Goal: Use online tool/utility: Utilize a website feature to perform a specific function

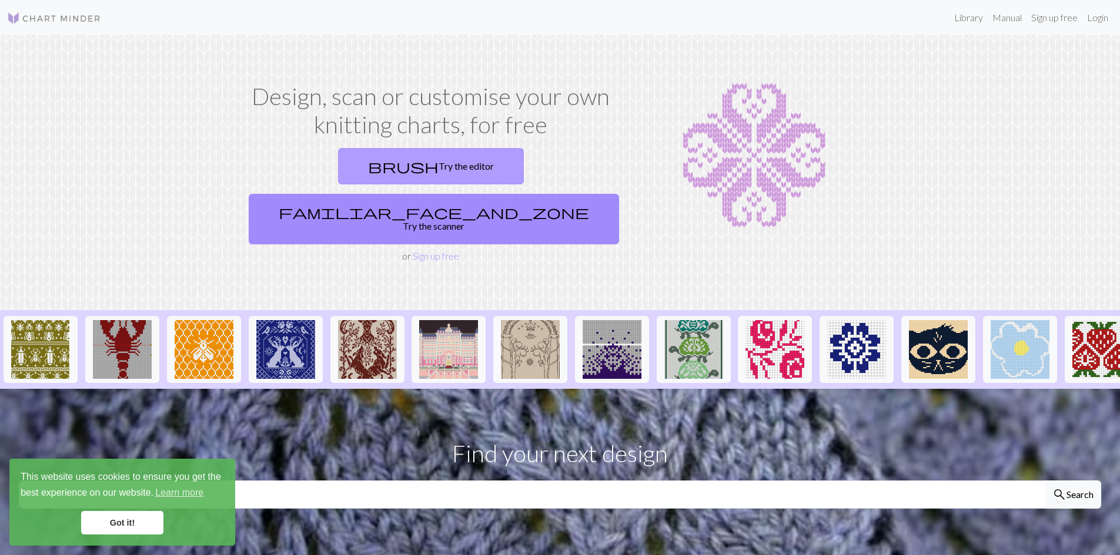
click at [350, 172] on link "brush Try the editor" at bounding box center [431, 166] width 186 height 36
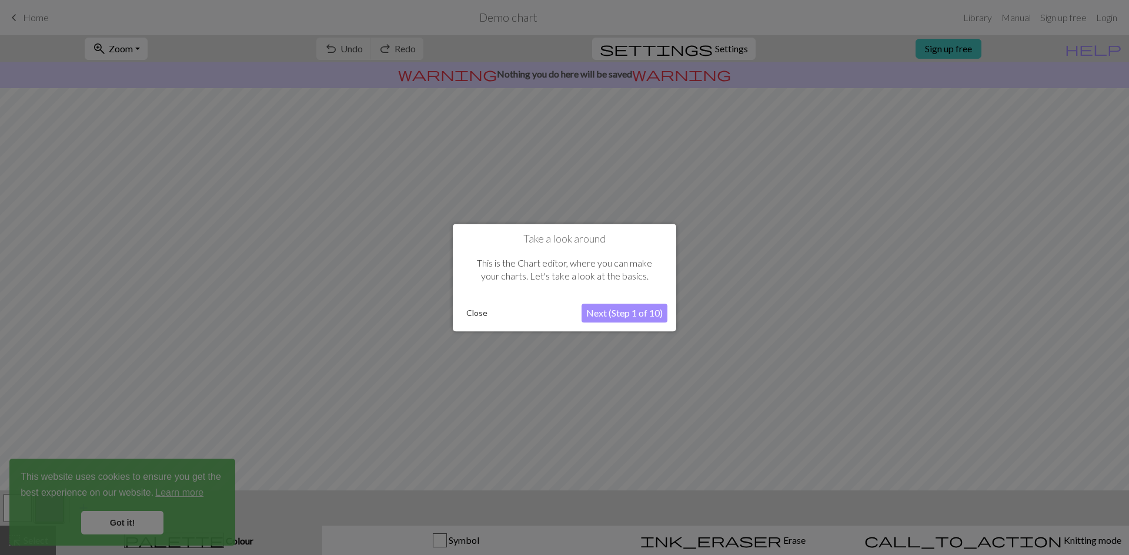
click at [476, 310] on button "Close" at bounding box center [476, 313] width 31 height 18
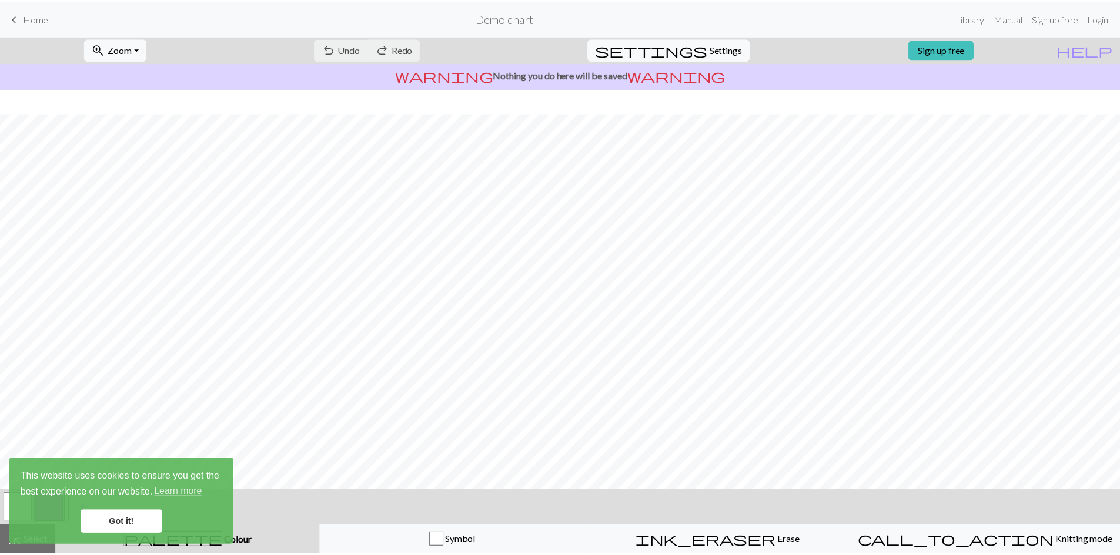
scroll to position [35, 0]
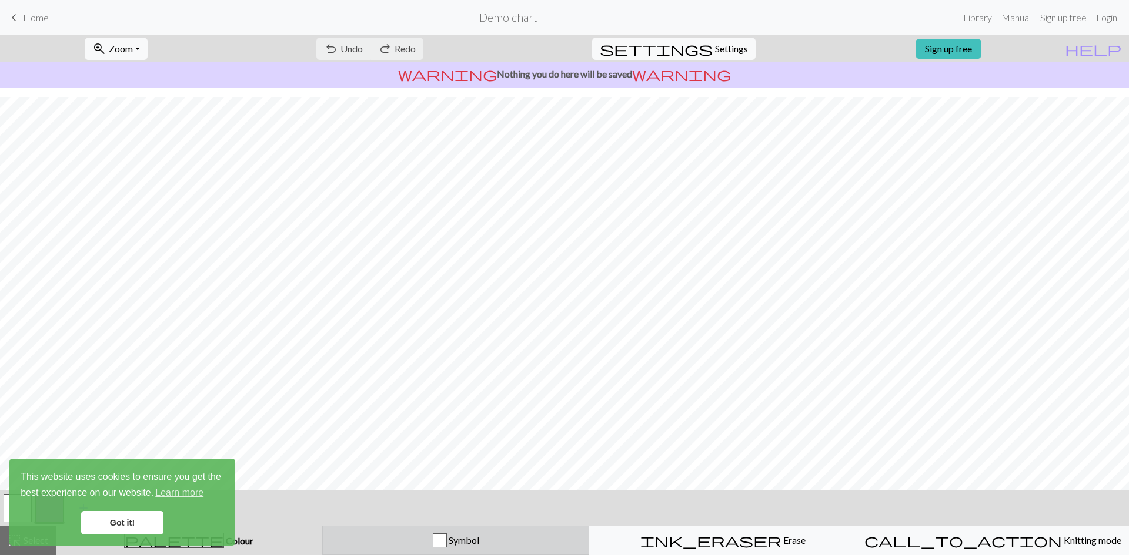
click at [447, 538] on div "button" at bounding box center [440, 541] width 14 height 14
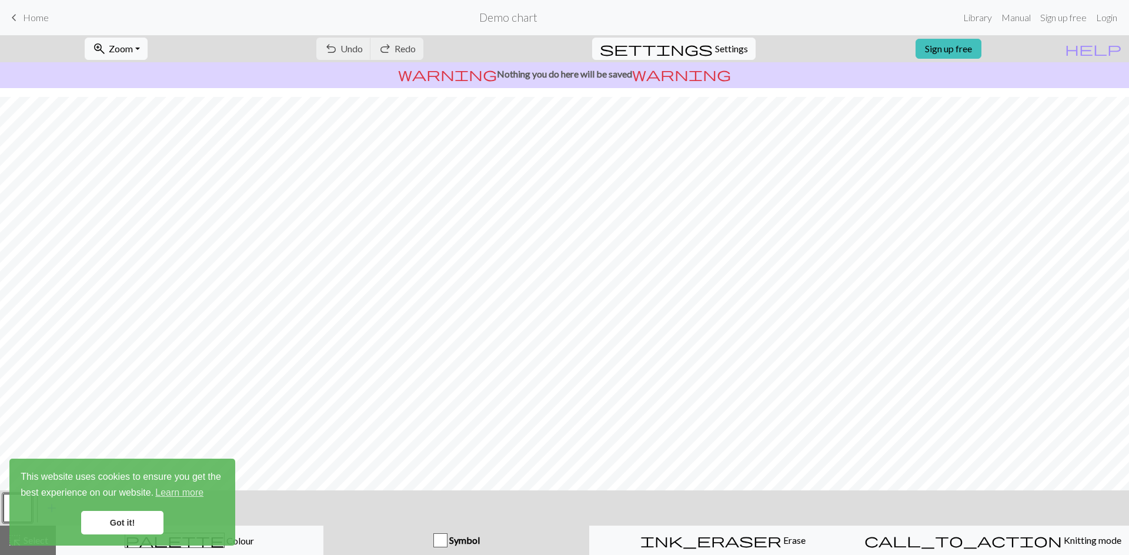
click at [122, 520] on link "Got it!" at bounding box center [122, 523] width 82 height 24
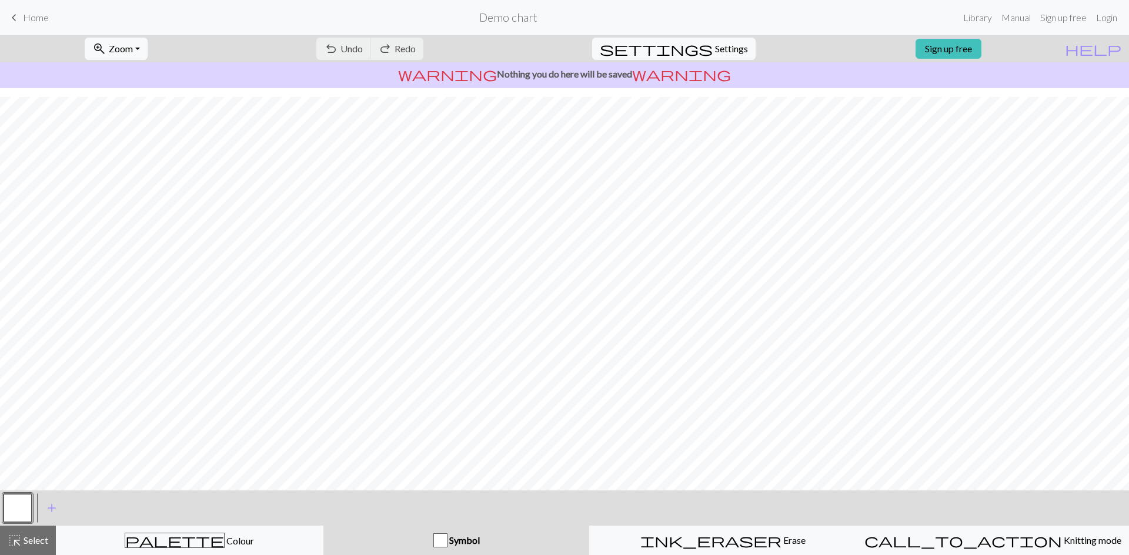
click at [480, 542] on span "Symbol" at bounding box center [463, 540] width 32 height 11
click at [463, 541] on span "Symbol" at bounding box center [463, 540] width 32 height 11
click at [16, 535] on span "highlight_alt" at bounding box center [15, 541] width 14 height 16
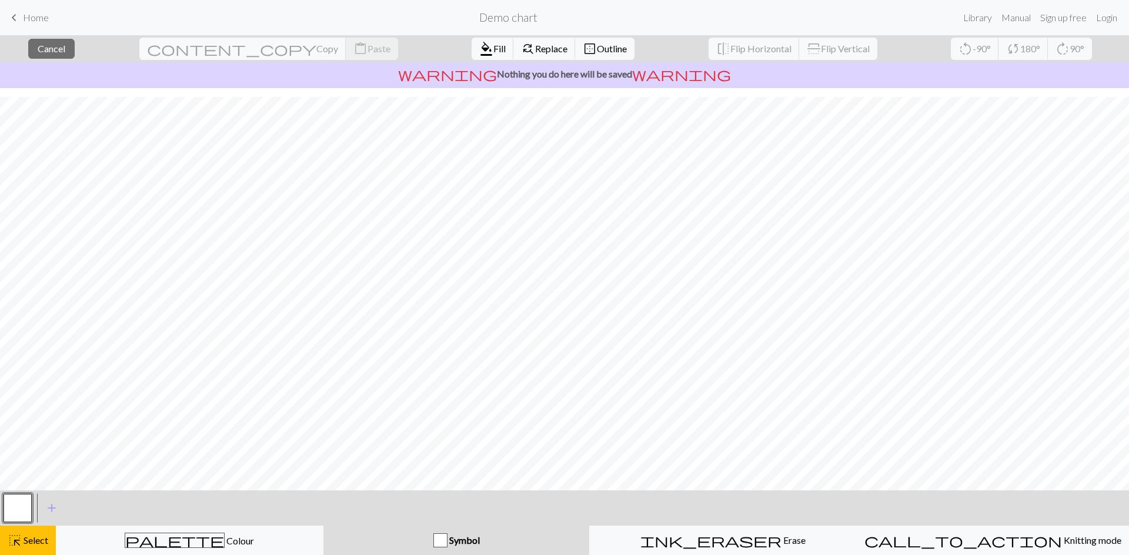
click at [447, 537] on div "button" at bounding box center [440, 541] width 14 height 14
click at [444, 538] on div "button" at bounding box center [440, 541] width 14 height 14
click at [490, 544] on div "Symbol" at bounding box center [456, 541] width 252 height 14
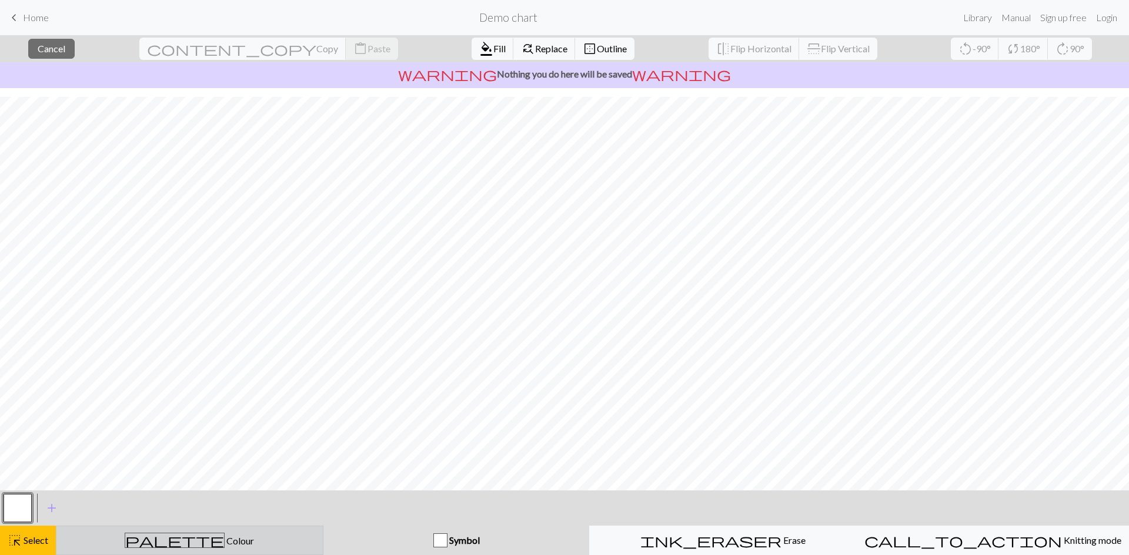
click at [188, 535] on div "palette Colour Colour" at bounding box center [189, 540] width 252 height 15
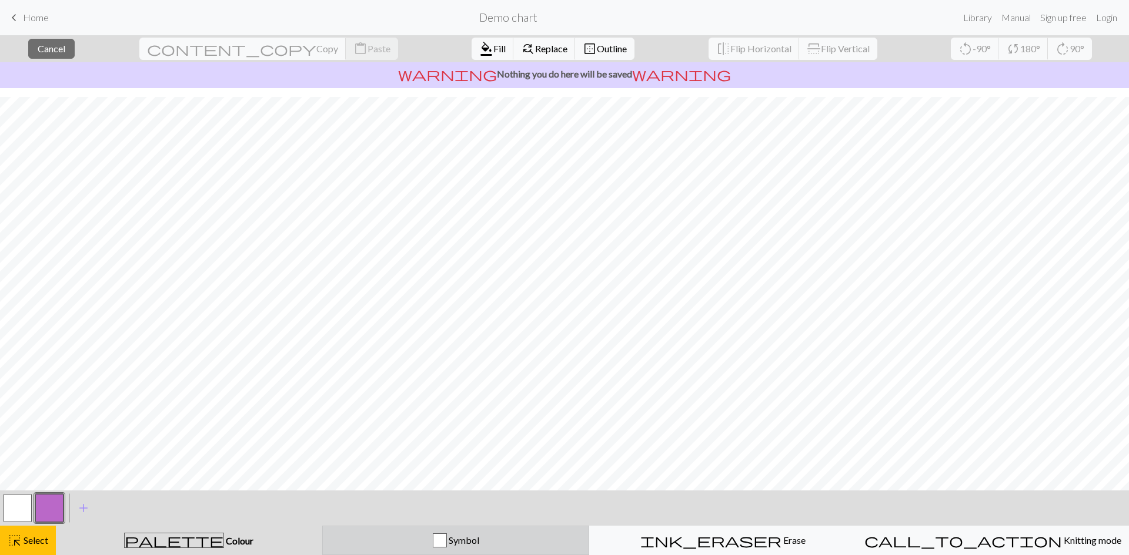
click at [453, 530] on button "Symbol" at bounding box center [455, 540] width 267 height 29
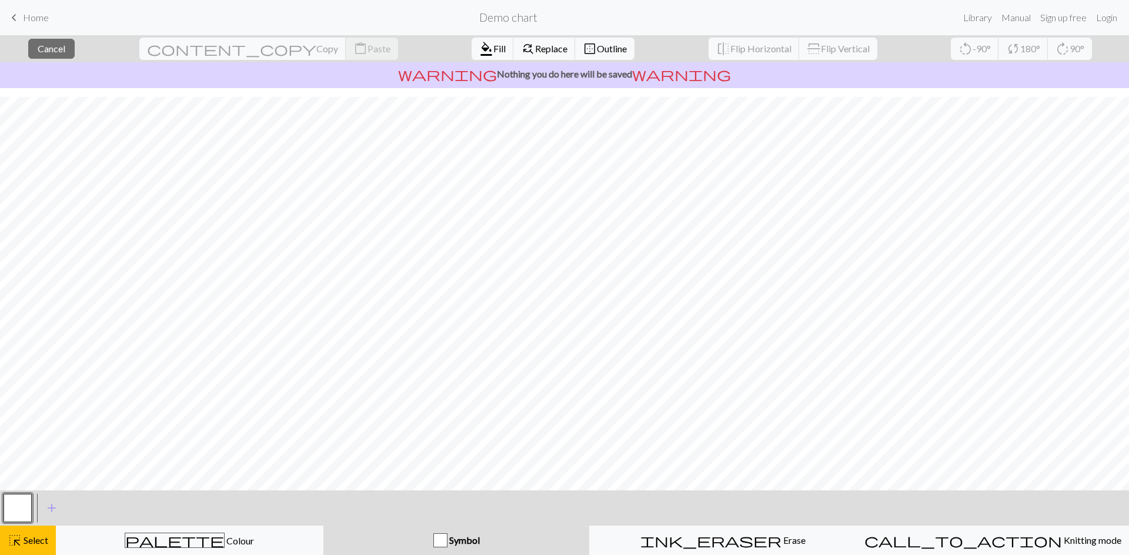
click at [18, 18] on span "keyboard_arrow_left" at bounding box center [14, 17] width 14 height 16
